Goal: Task Accomplishment & Management: Manage account settings

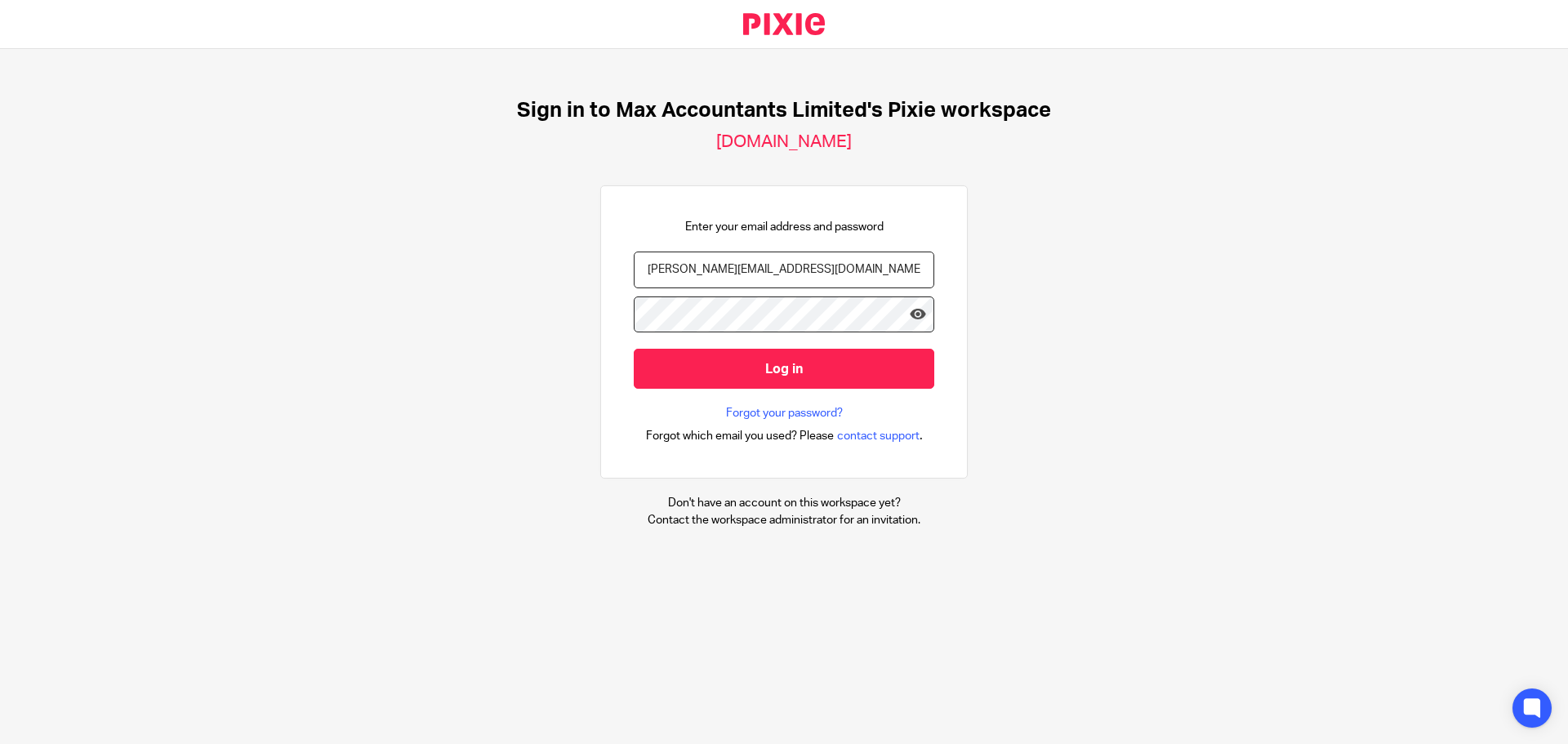
click at [626, 233] on div at bounding box center [784, 323] width 301 height 53
drag, startPoint x: 690, startPoint y: 365, endPoint x: 706, endPoint y: 420, distance: 57.3
click at [626, 233] on input "Log in" at bounding box center [784, 369] width 301 height 40
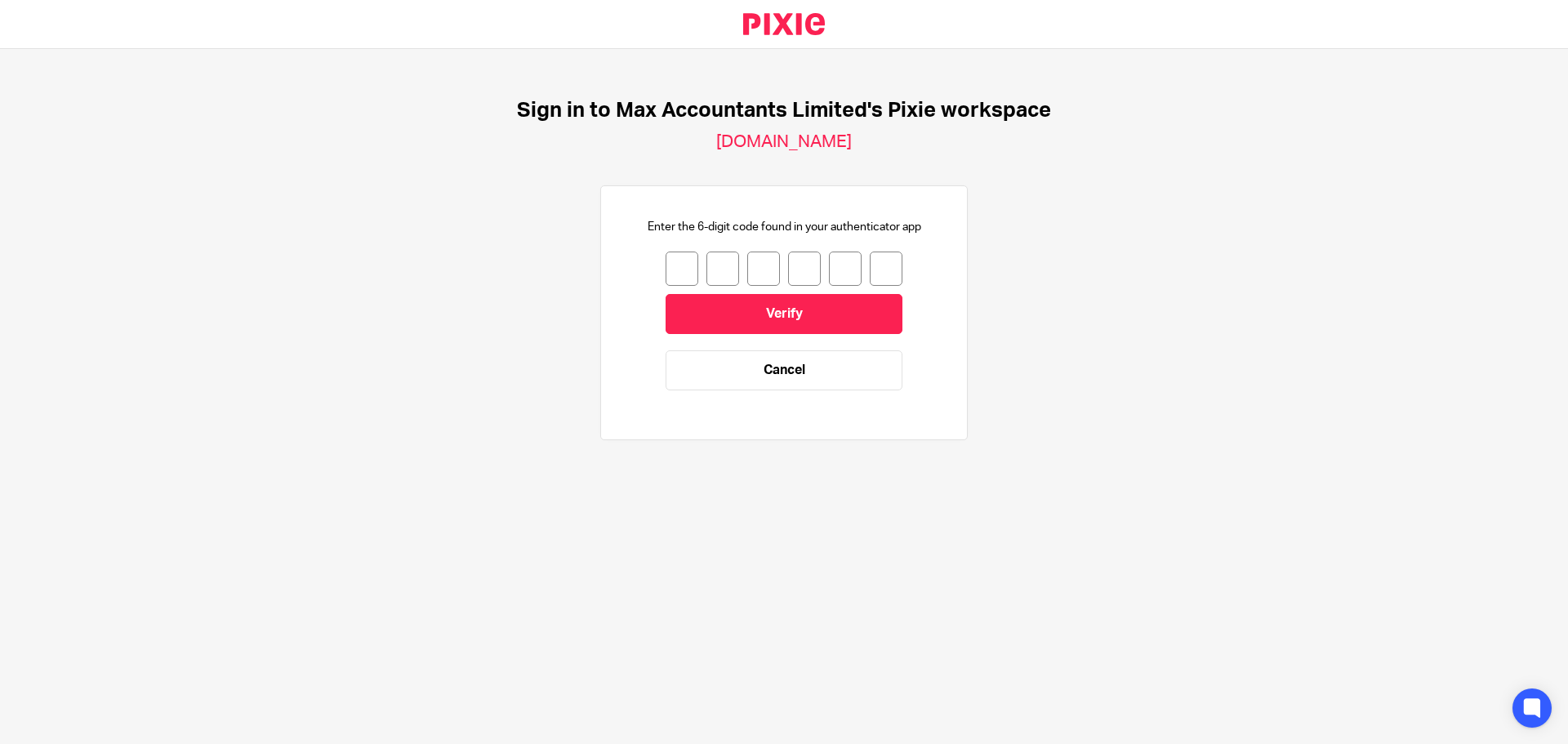
click at [670, 264] on input "number" at bounding box center [682, 268] width 32 height 34
type input "2"
type input "3"
type input "2"
type input "4"
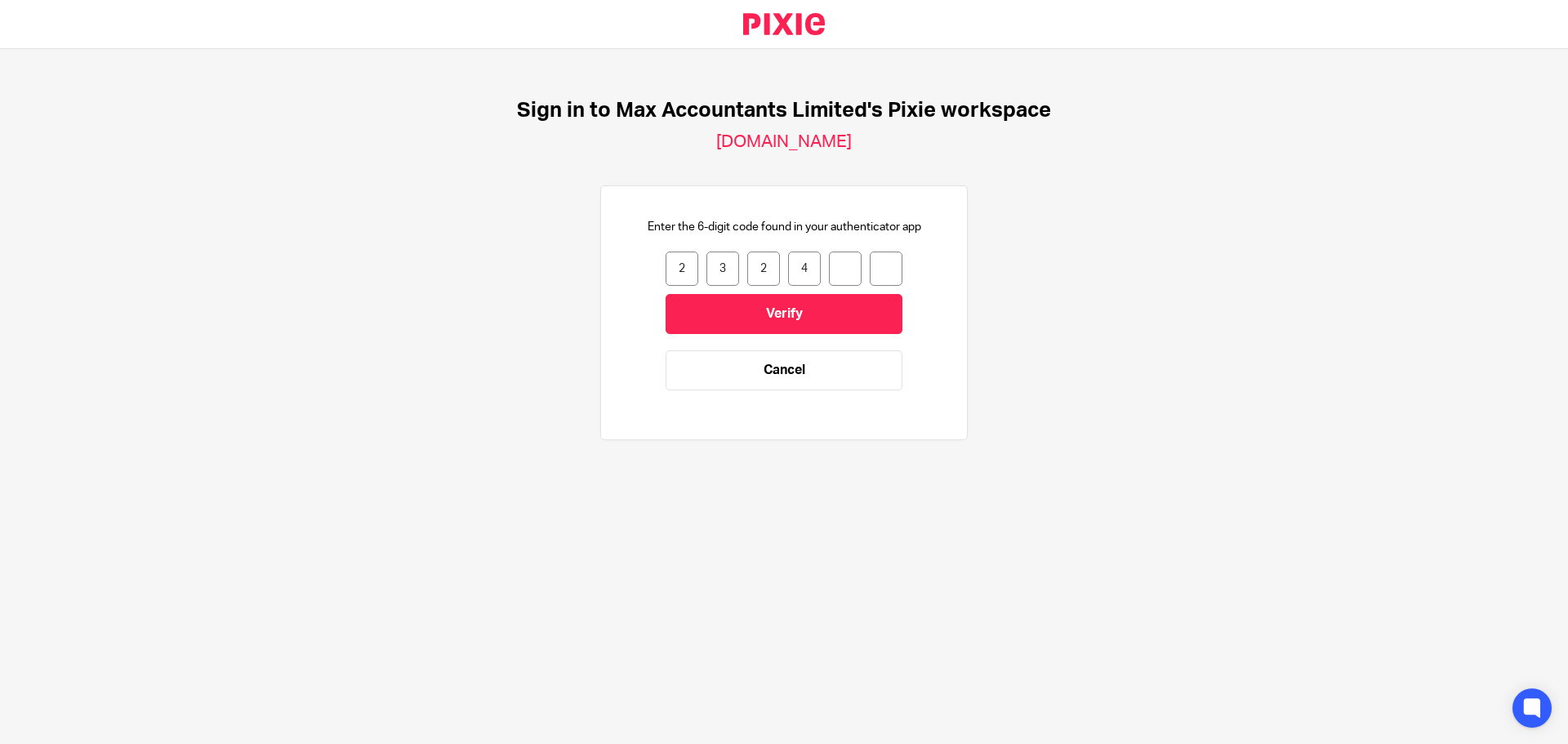
type input "1"
type input "5"
click at [844, 302] on input "Verify" at bounding box center [784, 314] width 237 height 40
